Goal: Task Accomplishment & Management: Manage account settings

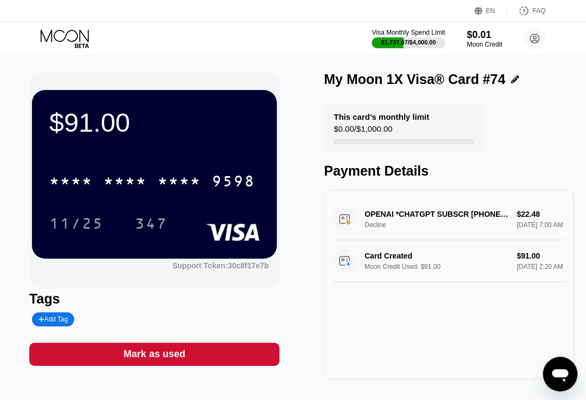
click at [51, 32] on icon at bounding box center [65, 35] width 48 height 12
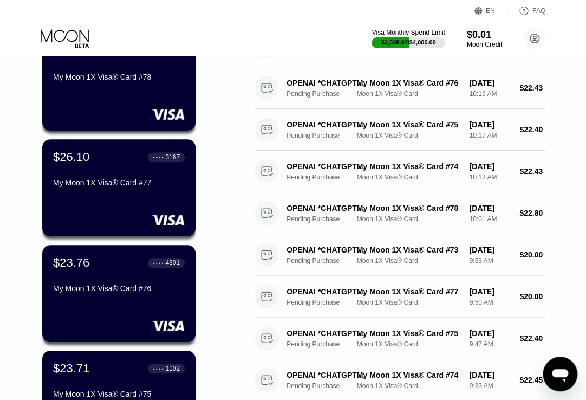
scroll to position [217, 0]
